Goal: Use online tool/utility: Utilize a website feature to perform a specific function

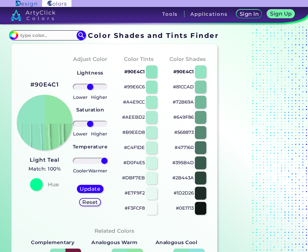
drag, startPoint x: 88, startPoint y: 161, endPoint x: 133, endPoint y: 166, distance: 45.5
type input "100"
click at [107, 164] on input "range" at bounding box center [90, 161] width 35 height 6
click at [95, 193] on div "Update" at bounding box center [89, 189] width 25 height 8
type input "#90e4a5"
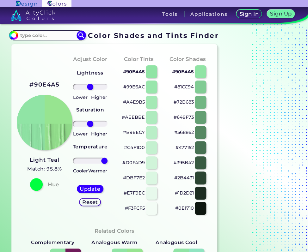
drag, startPoint x: 90, startPoint y: 161, endPoint x: 126, endPoint y: 165, distance: 36.0
type input "100"
click at [107, 164] on input "range" at bounding box center [90, 161] width 35 height 6
click at [92, 187] on h5 "Update" at bounding box center [90, 189] width 19 height 5
type input "#97e490"
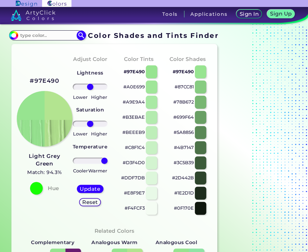
drag, startPoint x: 90, startPoint y: 161, endPoint x: 127, endPoint y: 165, distance: 36.9
type input "100"
click at [107, 164] on input "range" at bounding box center [90, 161] width 35 height 6
click at [94, 187] on h5 "Update" at bounding box center [90, 189] width 19 height 5
type input "#b3e490"
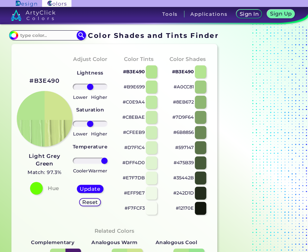
drag, startPoint x: 92, startPoint y: 160, endPoint x: 126, endPoint y: 161, distance: 33.2
type input "100"
click at [107, 161] on input "range" at bounding box center [90, 161] width 35 height 6
click at [90, 188] on h5 "Update" at bounding box center [90, 189] width 21 height 5
type input "#cfe490"
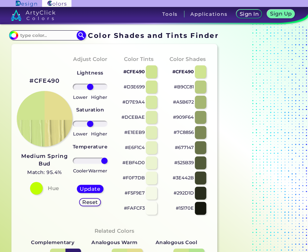
drag, startPoint x: 90, startPoint y: 161, endPoint x: 120, endPoint y: 163, distance: 30.1
type input "100"
click at [107, 163] on input "range" at bounding box center [90, 161] width 35 height 6
click at [93, 191] on h5 "Update" at bounding box center [89, 188] width 21 height 5
type input "#e4dd90"
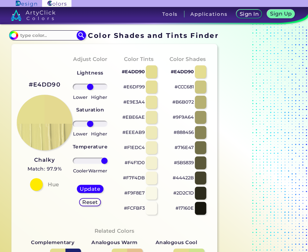
drag, startPoint x: 89, startPoint y: 161, endPoint x: 115, endPoint y: 161, distance: 26.2
type input "100"
click at [107, 161] on input "range" at bounding box center [90, 161] width 35 height 6
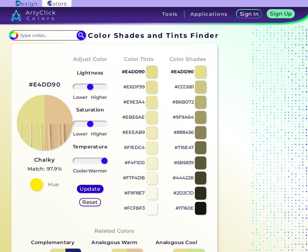
click at [95, 191] on h5 "Update" at bounding box center [89, 188] width 21 height 5
type input "#e4c190"
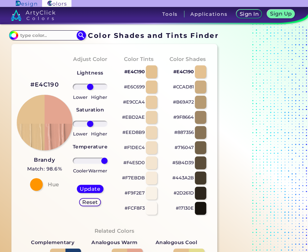
drag, startPoint x: 91, startPoint y: 161, endPoint x: 111, endPoint y: 162, distance: 20.0
type input "100"
click at [107, 162] on input "range" at bounding box center [90, 161] width 35 height 6
click at [83, 188] on h5 "Update" at bounding box center [89, 188] width 21 height 5
type input "#e4a590"
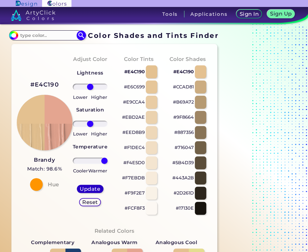
type input "0"
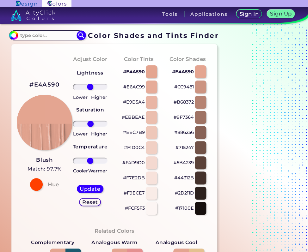
drag, startPoint x: 90, startPoint y: 123, endPoint x: 90, endPoint y: 127, distance: 4.1
type input "2"
click at [90, 127] on input "range" at bounding box center [90, 124] width 35 height 6
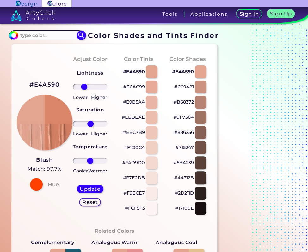
drag, startPoint x: 89, startPoint y: 88, endPoint x: 84, endPoint y: 90, distance: 5.4
type input "-42"
click at [84, 90] on input "range" at bounding box center [90, 87] width 35 height 6
drag, startPoint x: 90, startPoint y: 126, endPoint x: 86, endPoint y: 128, distance: 4.7
type input "-28"
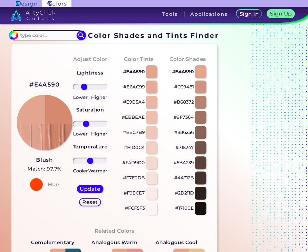
click at [86, 127] on input "range" at bounding box center [90, 124] width 35 height 6
click at [87, 184] on div "Update Reset" at bounding box center [90, 196] width 37 height 32
click at [87, 193] on div "Update" at bounding box center [90, 189] width 28 height 9
type input "#d6896f"
type input "0"
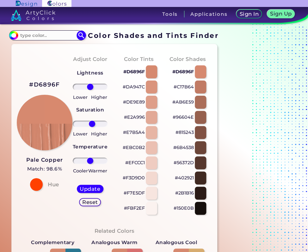
type input "13"
click at [92, 126] on input "range" at bounding box center [90, 124] width 35 height 6
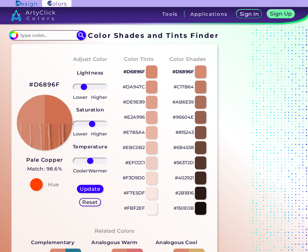
drag, startPoint x: 88, startPoint y: 89, endPoint x: 83, endPoint y: 90, distance: 5.0
type input "-44"
click at [83, 90] on input "range" at bounding box center [90, 87] width 35 height 6
drag, startPoint x: 92, startPoint y: 126, endPoint x: 85, endPoint y: 131, distance: 8.4
type input "-33"
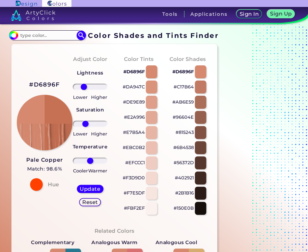
click at [85, 127] on input "range" at bounding box center [90, 124] width 35 height 6
click at [90, 190] on h5 "Update" at bounding box center [90, 189] width 21 height 5
type input "#c77154"
type input "0"
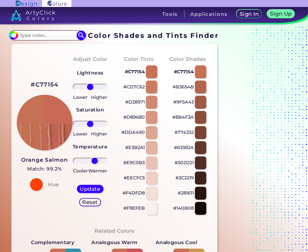
drag, startPoint x: 91, startPoint y: 159, endPoint x: 94, endPoint y: 163, distance: 4.7
type input "31"
click at [94, 163] on input "range" at bounding box center [90, 161] width 35 height 6
drag, startPoint x: 88, startPoint y: 125, endPoint x: 85, endPoint y: 127, distance: 3.9
type input "-33"
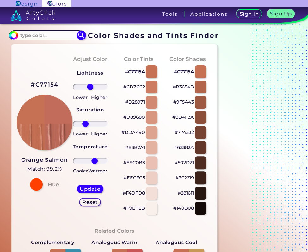
click at [85, 127] on input "range" at bounding box center [90, 124] width 35 height 6
type input "-17"
click at [87, 88] on input "range" at bounding box center [90, 87] width 35 height 6
type input "-44"
click at [83, 126] on input "range" at bounding box center [90, 124] width 35 height 6
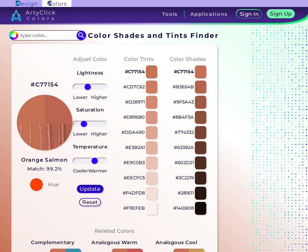
click at [91, 189] on h5 "Update" at bounding box center [90, 189] width 21 height 5
type input "#bc6553"
type input "0"
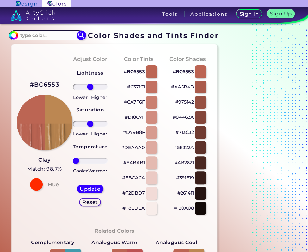
drag, startPoint x: 91, startPoint y: 161, endPoint x: 33, endPoint y: 156, distance: 58.4
type input "-100"
click at [73, 158] on input "range" at bounding box center [90, 161] width 35 height 6
click at [88, 188] on h5 "Update" at bounding box center [90, 189] width 21 height 5
type input "#bc8752"
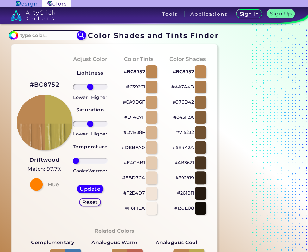
drag, startPoint x: 90, startPoint y: 163, endPoint x: 37, endPoint y: 162, distance: 52.5
type input "-100"
click at [73, 162] on input "range" at bounding box center [90, 161] width 35 height 6
click at [89, 190] on h5 "Update" at bounding box center [90, 189] width 21 height 5
type input "#bcaa52"
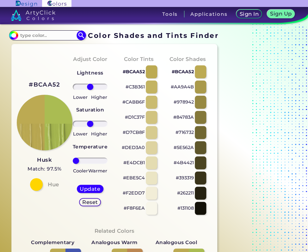
drag, startPoint x: 89, startPoint y: 160, endPoint x: 40, endPoint y: 160, distance: 49.0
type input "-100"
click at [73, 160] on input "range" at bounding box center [90, 161] width 35 height 6
click at [85, 187] on h5 "Update" at bounding box center [90, 189] width 21 height 5
type input "#aabc52"
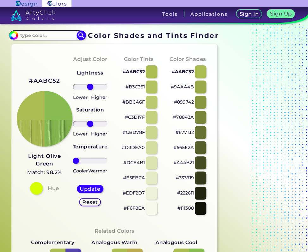
drag, startPoint x: 90, startPoint y: 162, endPoint x: 54, endPoint y: 162, distance: 36.1
type input "-100"
click at [73, 162] on input "range" at bounding box center [90, 161] width 35 height 6
click at [88, 189] on h5 "Update" at bounding box center [90, 189] width 21 height 5
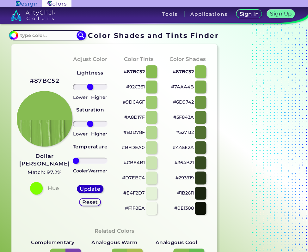
type input "#87bc52"
type input "0"
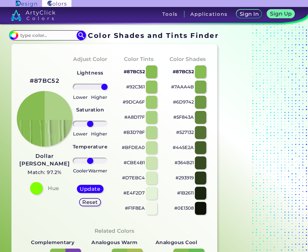
drag, startPoint x: 89, startPoint y: 87, endPoint x: 123, endPoint y: 98, distance: 35.0
type input "100"
click at [107, 90] on input "range" at bounding box center [90, 87] width 35 height 6
drag, startPoint x: 92, startPoint y: 123, endPoint x: 97, endPoint y: 124, distance: 5.4
type input "54"
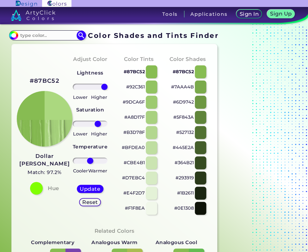
click at [97, 124] on input "range" at bounding box center [90, 124] width 35 height 6
drag, startPoint x: 88, startPoint y: 161, endPoint x: 85, endPoint y: 163, distance: 3.9
type input "-35"
click at [85, 163] on input "range" at bounding box center [90, 161] width 35 height 6
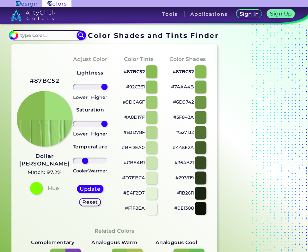
drag, startPoint x: 97, startPoint y: 123, endPoint x: 110, endPoint y: 127, distance: 13.3
type input "100"
click at [107, 127] on input "range" at bounding box center [90, 124] width 35 height 6
click at [96, 190] on h5 "Update" at bounding box center [90, 189] width 21 height 5
type input "#9fde78"
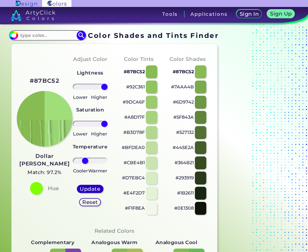
type input "0"
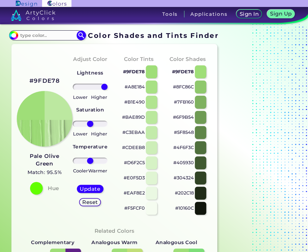
drag, startPoint x: 90, startPoint y: 87, endPoint x: 118, endPoint y: 95, distance: 29.2
type input "100"
click at [107, 90] on input "range" at bounding box center [90, 87] width 35 height 6
click at [94, 191] on h5 "Update" at bounding box center [90, 189] width 21 height 5
type input "#bce8a0"
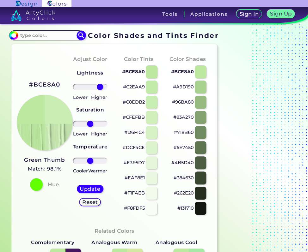
drag, startPoint x: 91, startPoint y: 88, endPoint x: 100, endPoint y: 89, distance: 8.9
type input "70"
click at [100, 89] on input "range" at bounding box center [90, 87] width 35 height 6
click at [92, 191] on h5 "Update" at bounding box center [90, 189] width 21 height 5
type input "#caedb4"
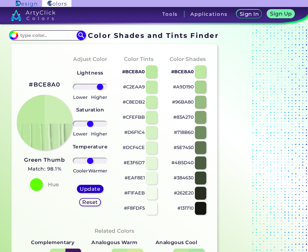
type input "0"
